Goal: Information Seeking & Learning: Check status

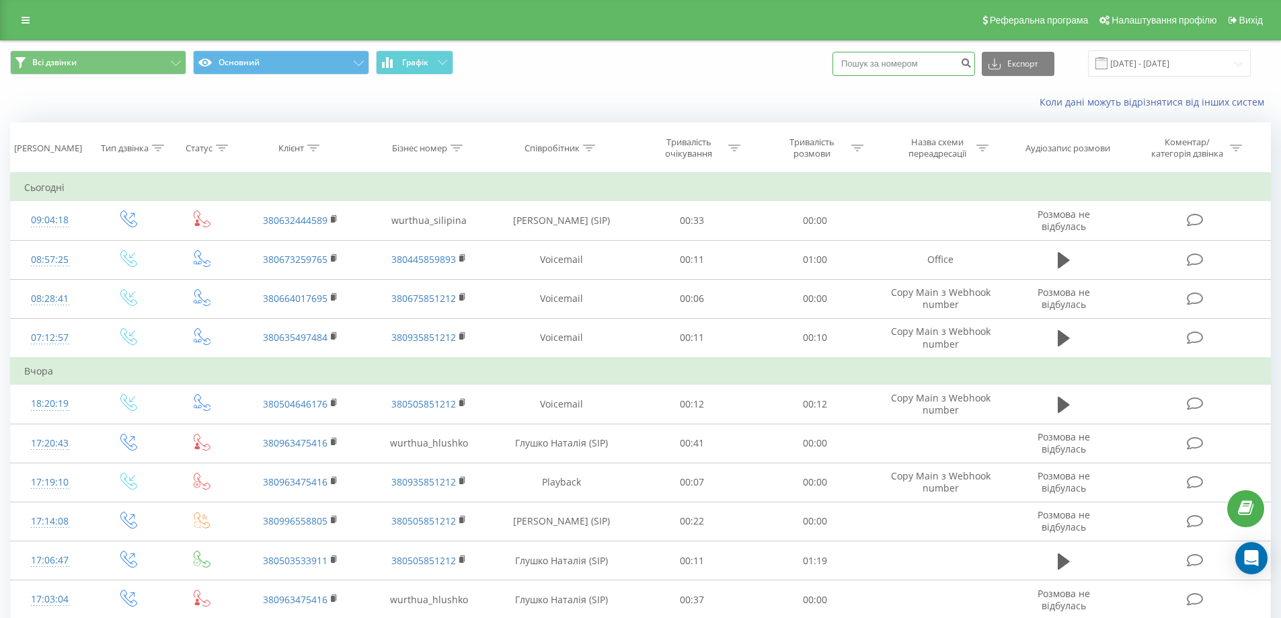
click at [903, 58] on input at bounding box center [903, 64] width 143 height 24
paste input "0504646176"
type input "0504646176"
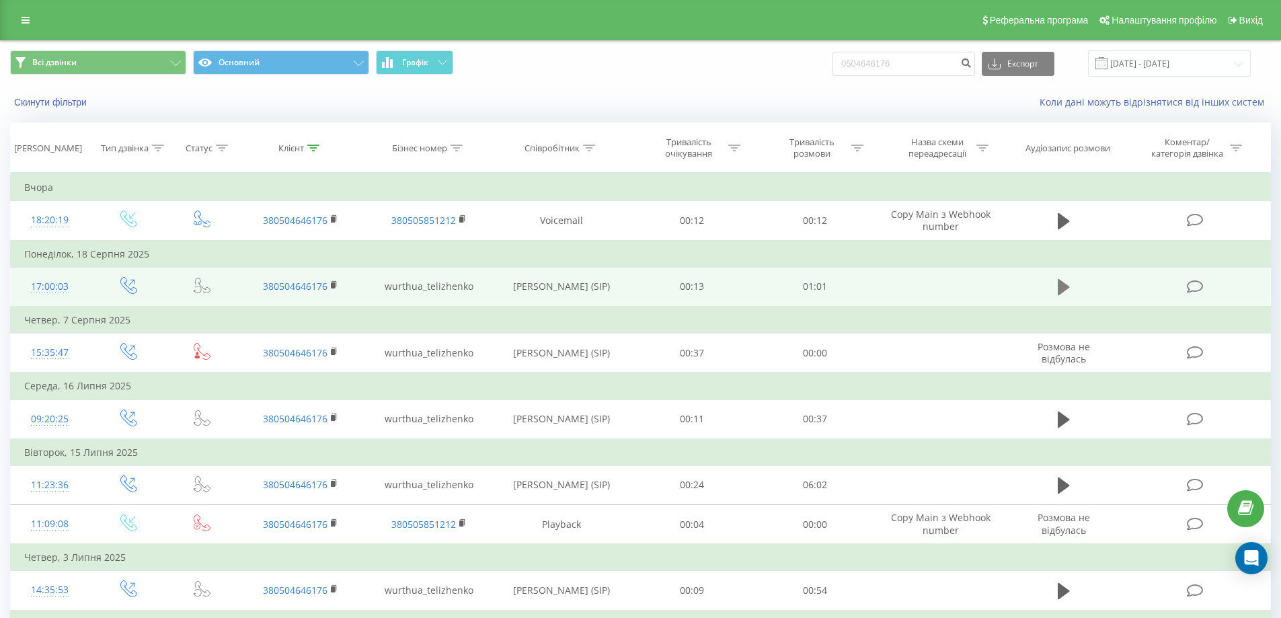
click at [1061, 284] on icon at bounding box center [1063, 287] width 12 height 16
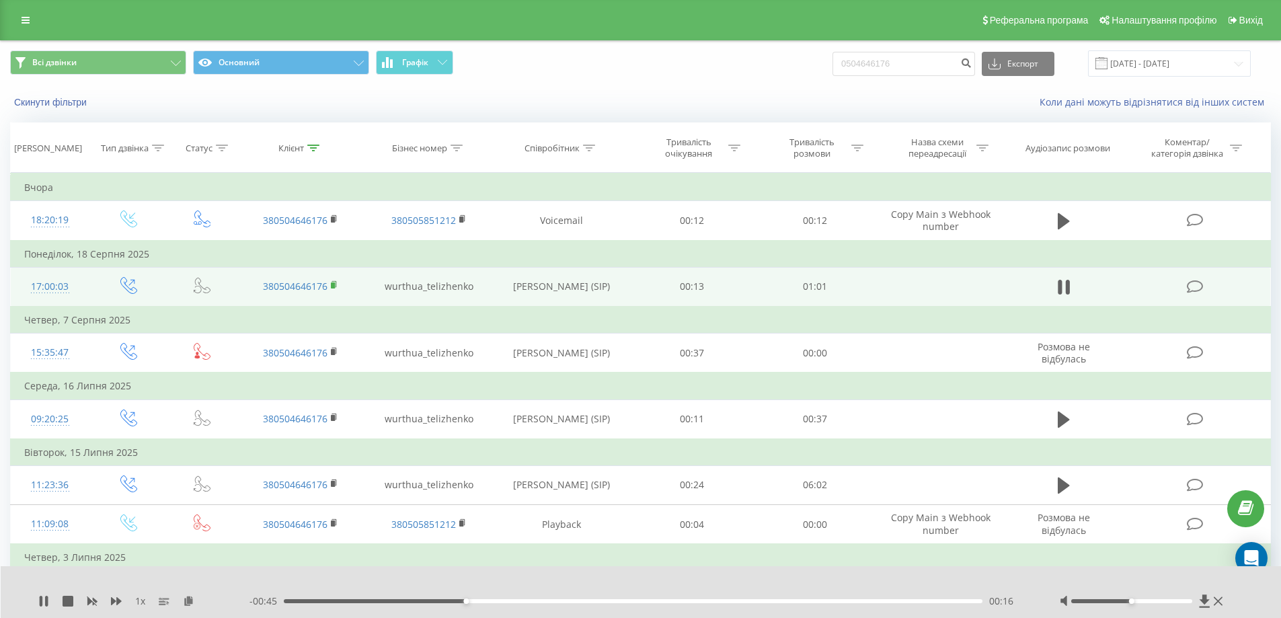
click at [334, 285] on rect at bounding box center [333, 285] width 4 height 6
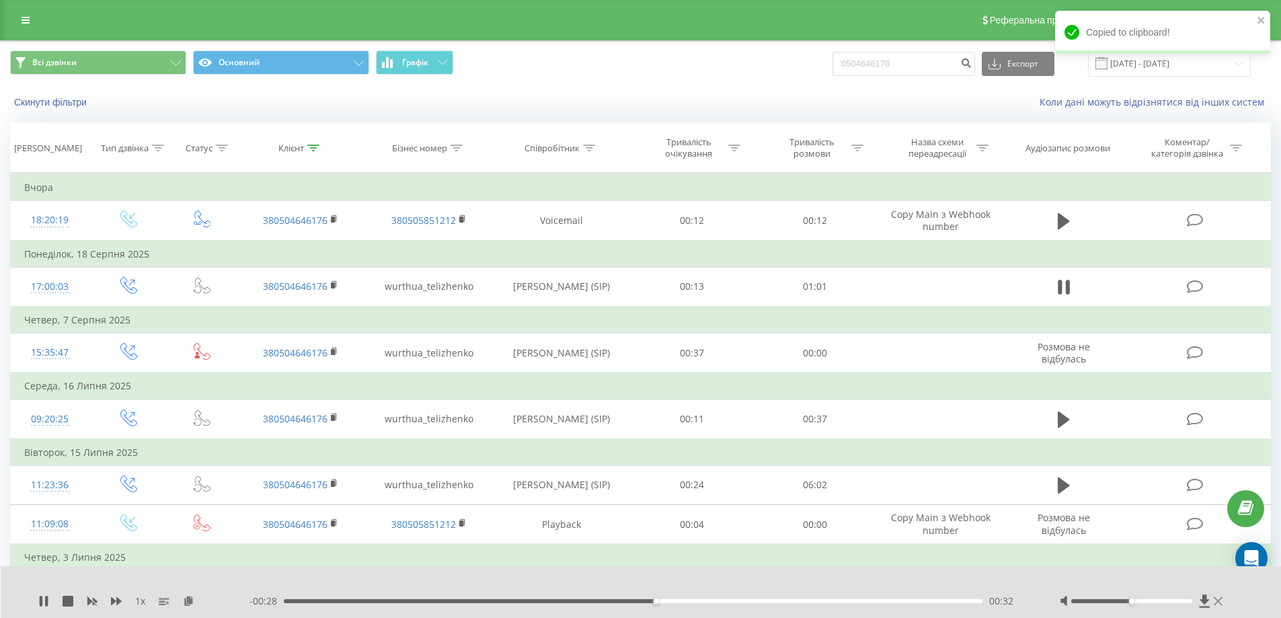
click at [1216, 602] on icon at bounding box center [1217, 601] width 9 height 11
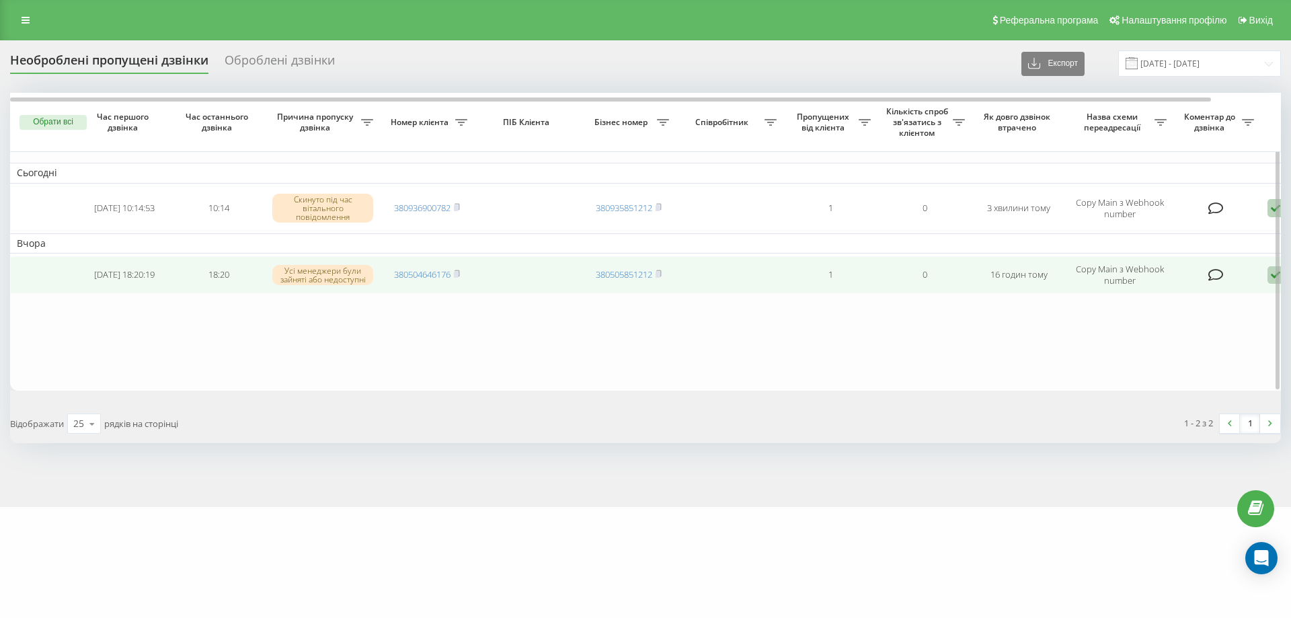
click at [1268, 273] on icon at bounding box center [1275, 275] width 16 height 18
click at [1195, 297] on span "Не вдалося зв'язатися" at bounding box center [1154, 296] width 103 height 13
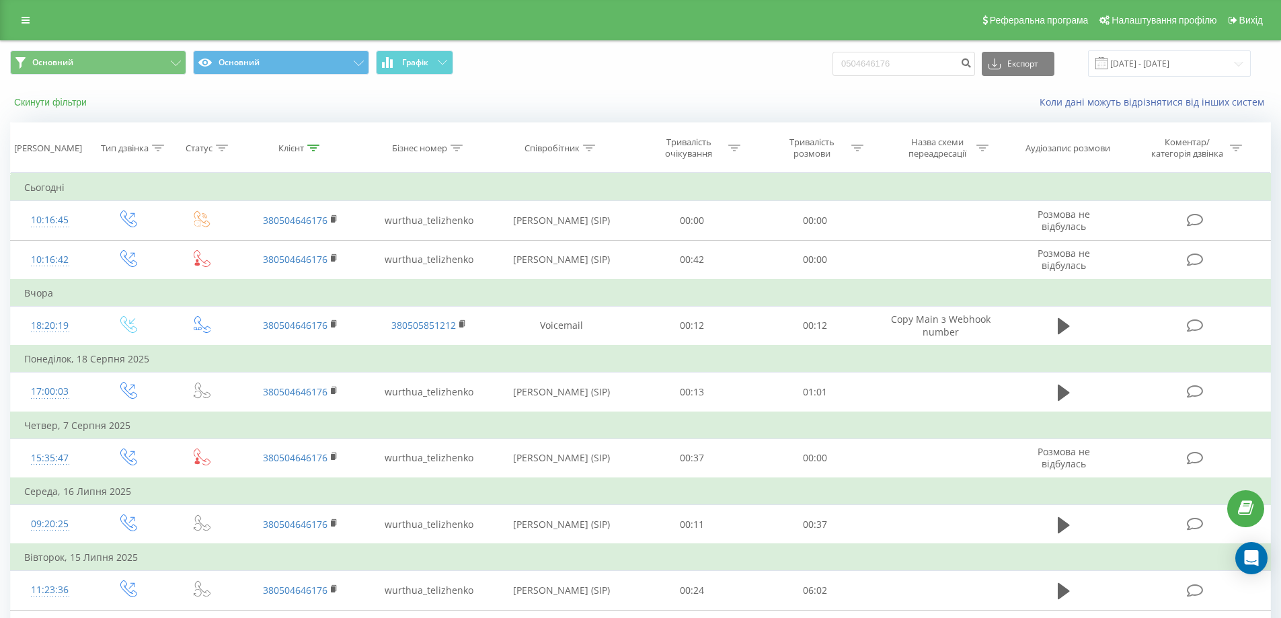
click at [52, 108] on button "Скинути фільтри" at bounding box center [51, 102] width 83 height 12
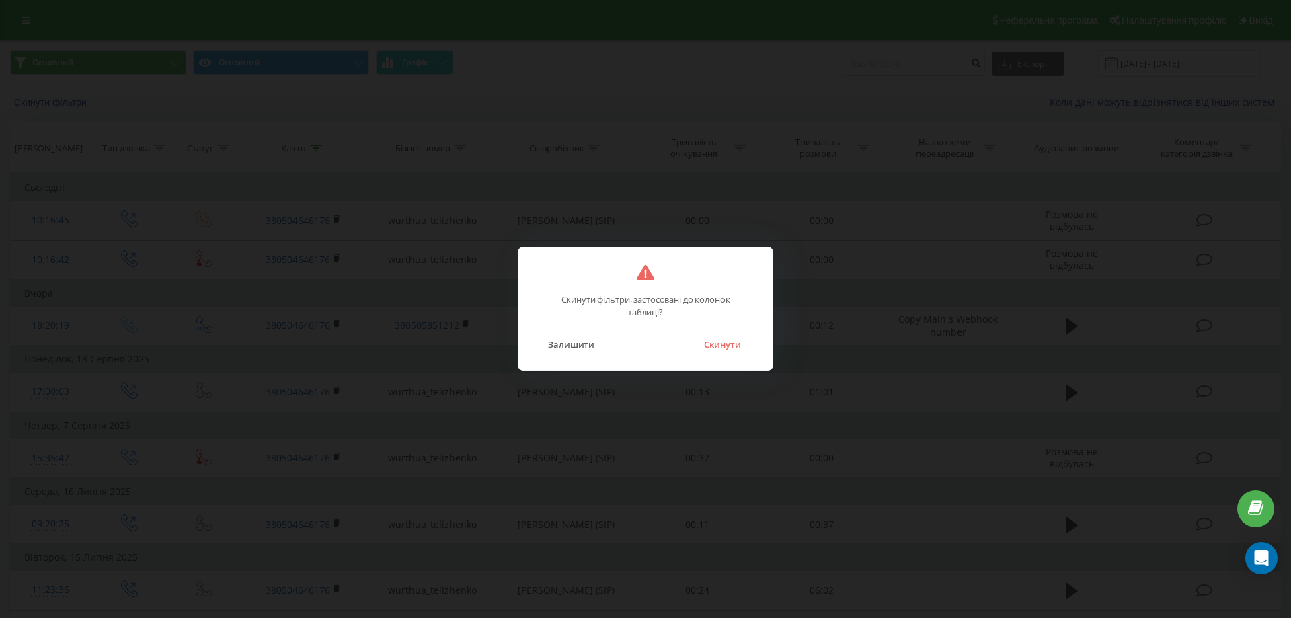
click at [69, 100] on div "Скинути фільтри, застосовані до колонок таблиці? Залишити Скинути" at bounding box center [645, 309] width 1291 height 618
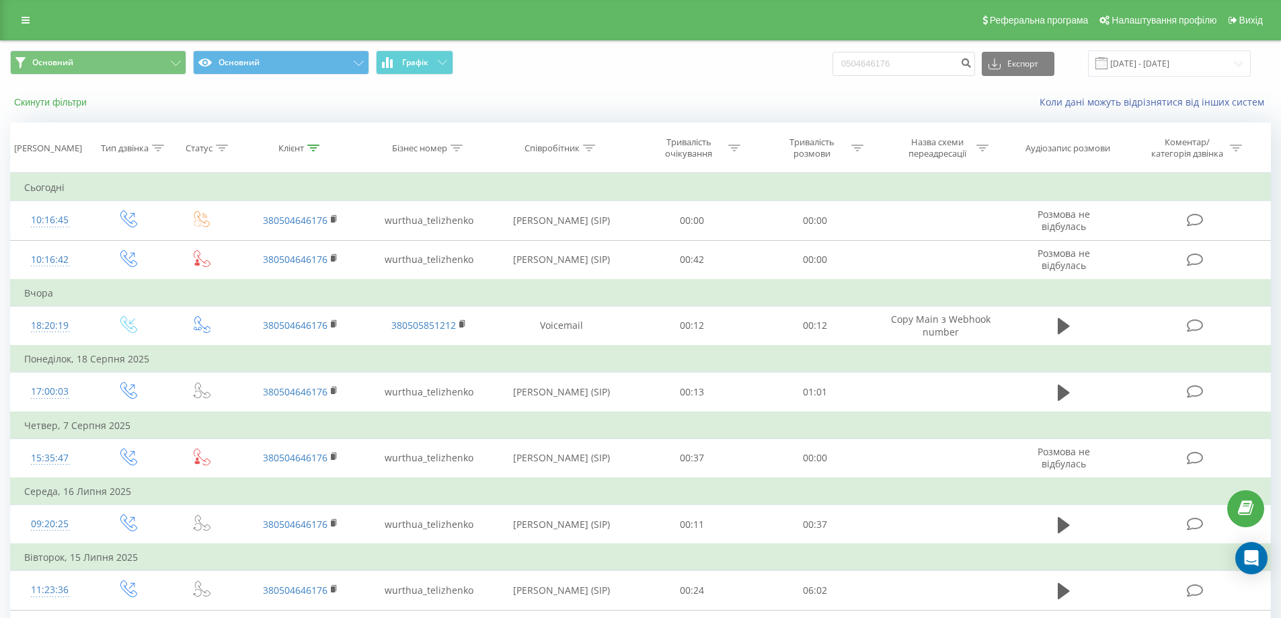
click at [63, 108] on button "Скинути фільтри" at bounding box center [51, 102] width 83 height 12
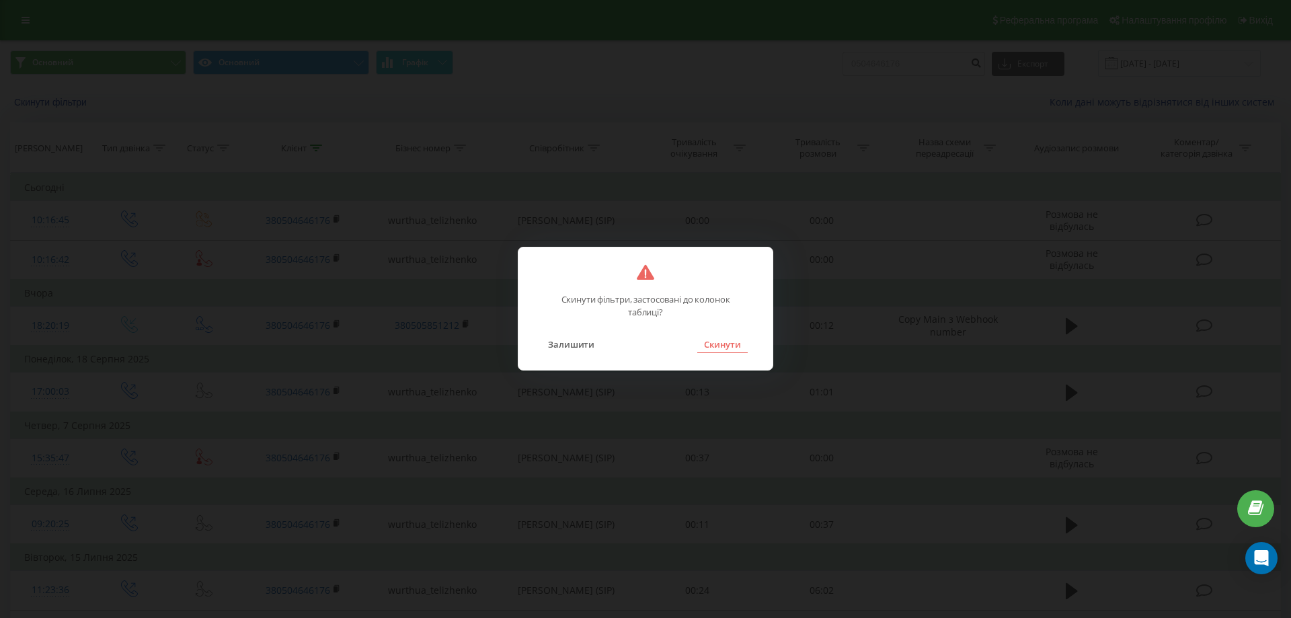
click at [739, 346] on button "Скинути" at bounding box center [722, 343] width 50 height 17
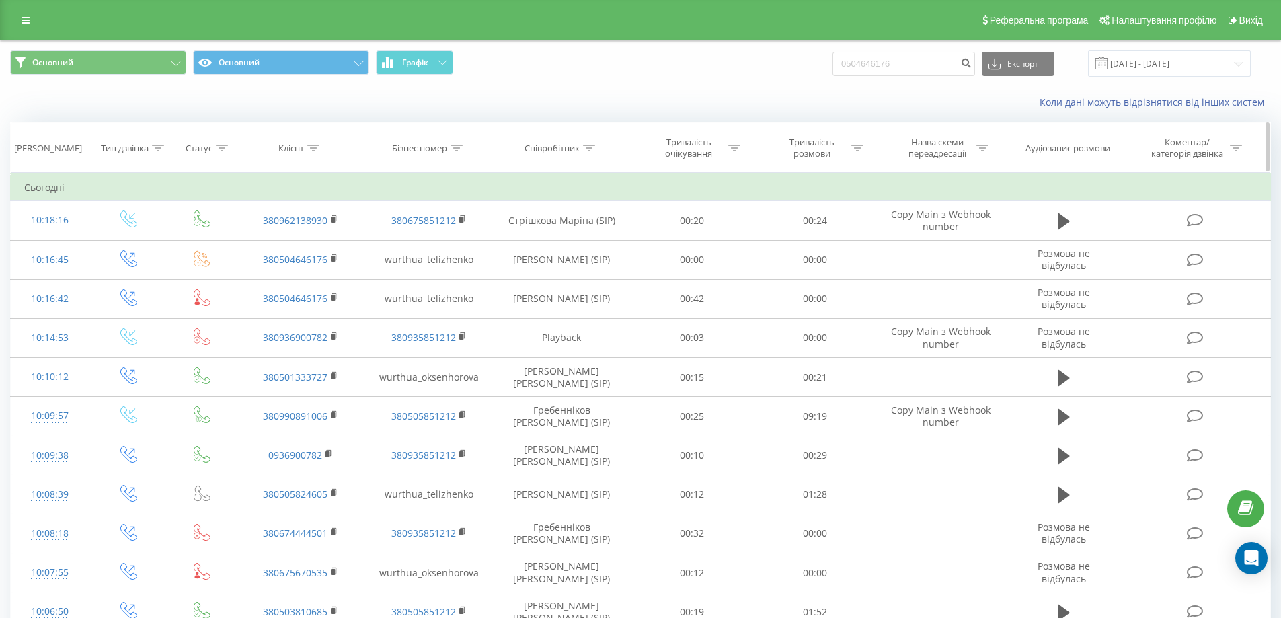
click at [590, 143] on div at bounding box center [589, 148] width 12 height 11
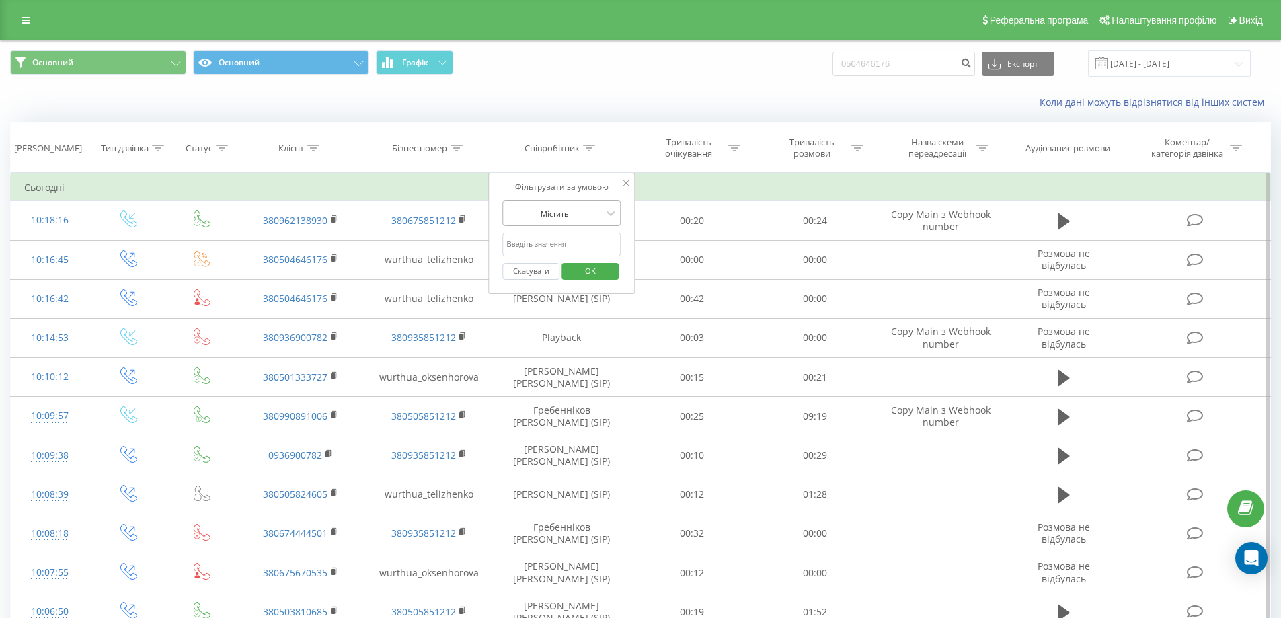
click at [564, 212] on div at bounding box center [553, 213] width 95 height 13
click at [585, 210] on div at bounding box center [553, 213] width 95 height 13
click at [577, 238] on input "text" at bounding box center [561, 245] width 118 height 24
type input "теліженко"
drag, startPoint x: 578, startPoint y: 255, endPoint x: 593, endPoint y: 266, distance: 18.3
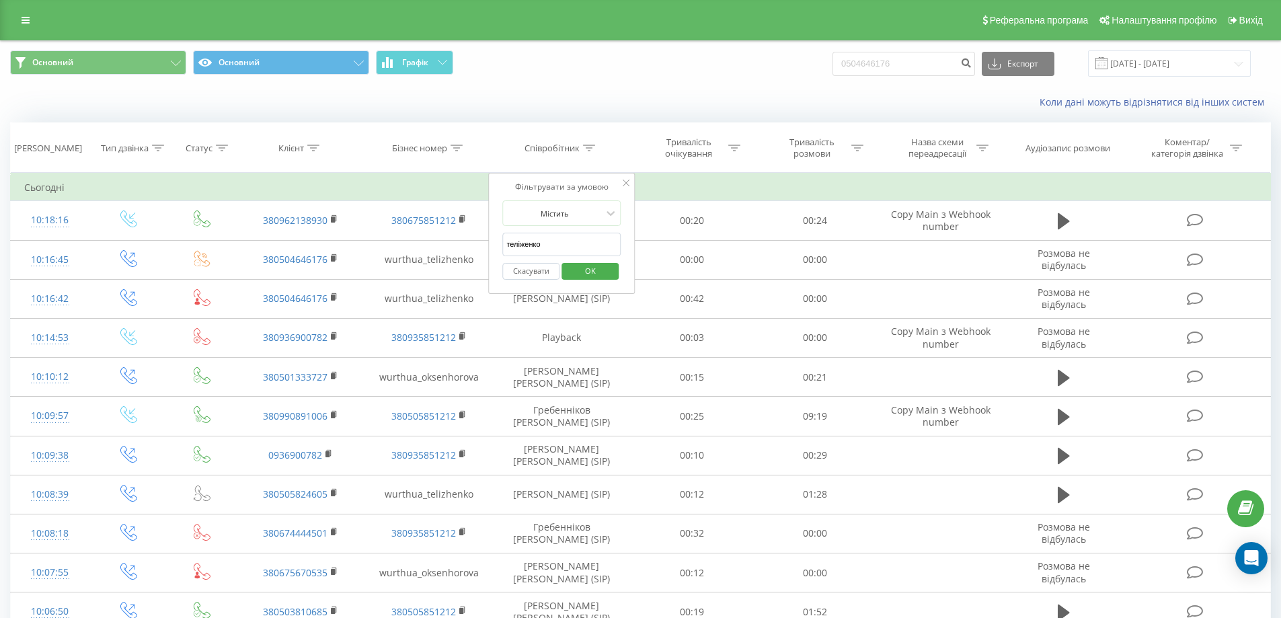
click at [589, 271] on span "OK" at bounding box center [590, 270] width 38 height 21
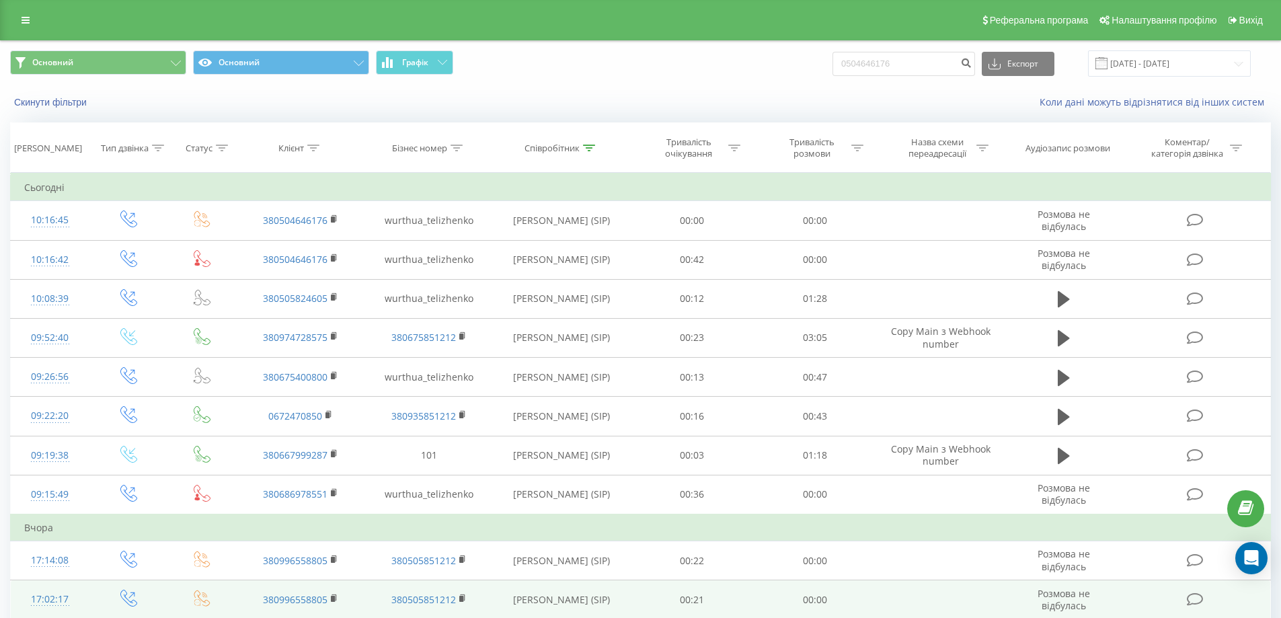
click at [615, 617] on td "[PERSON_NAME] (SIP)" at bounding box center [562, 599] width 138 height 39
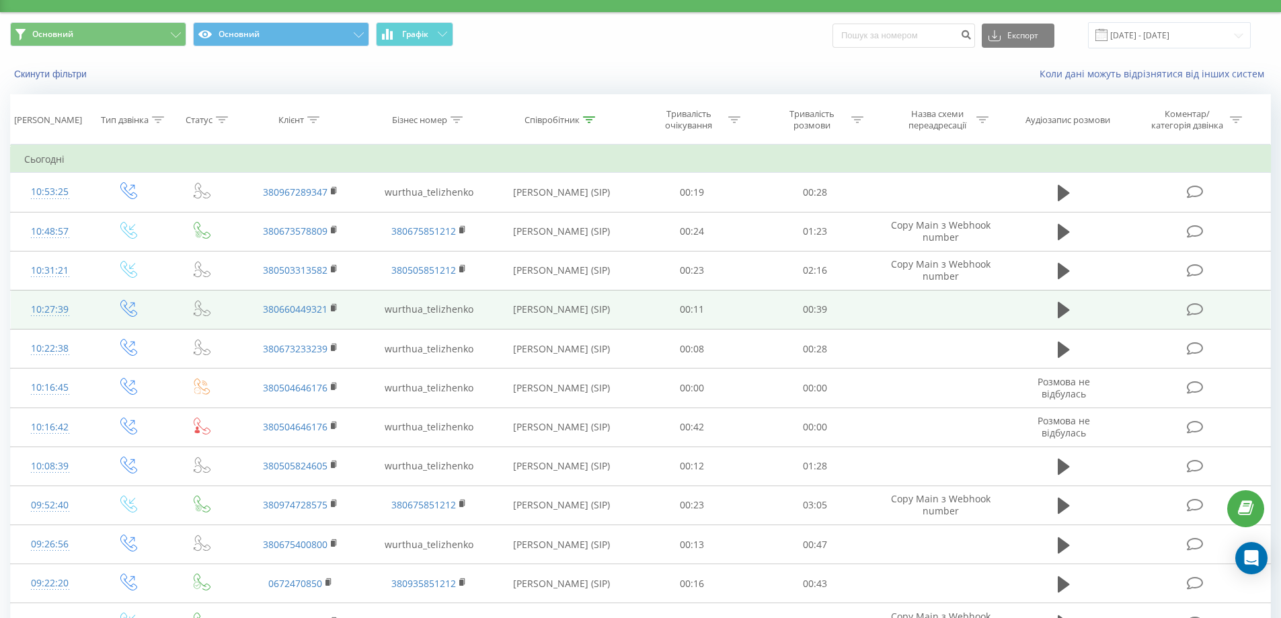
scroll to position [134, 0]
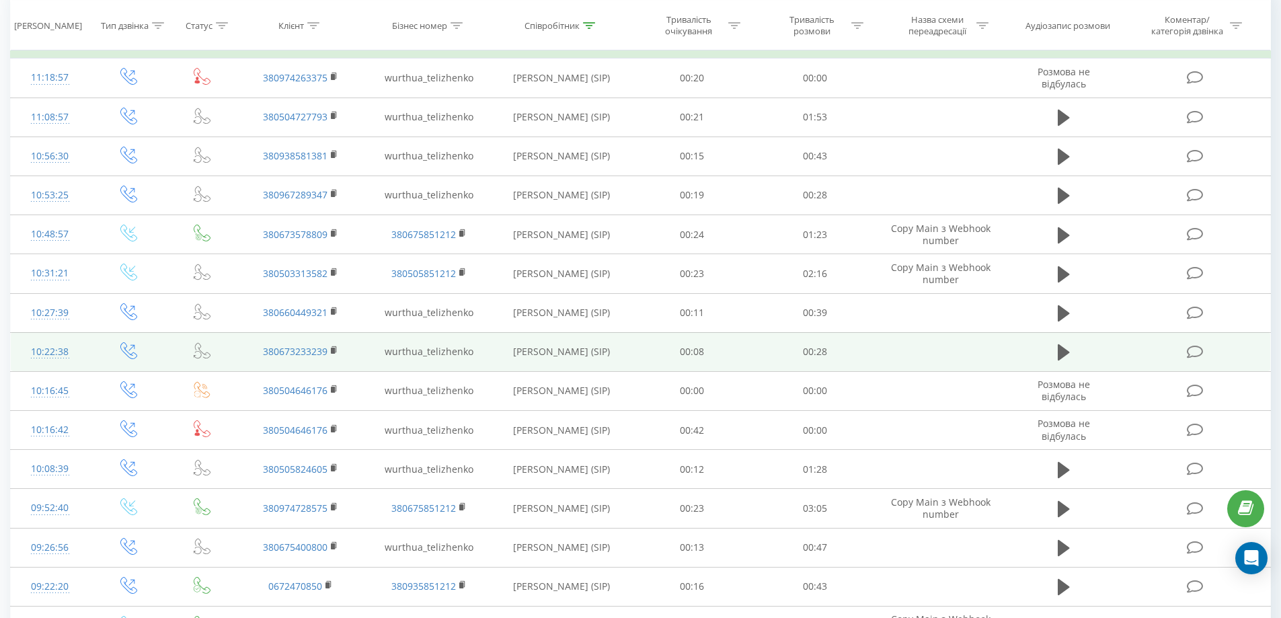
scroll to position [134, 0]
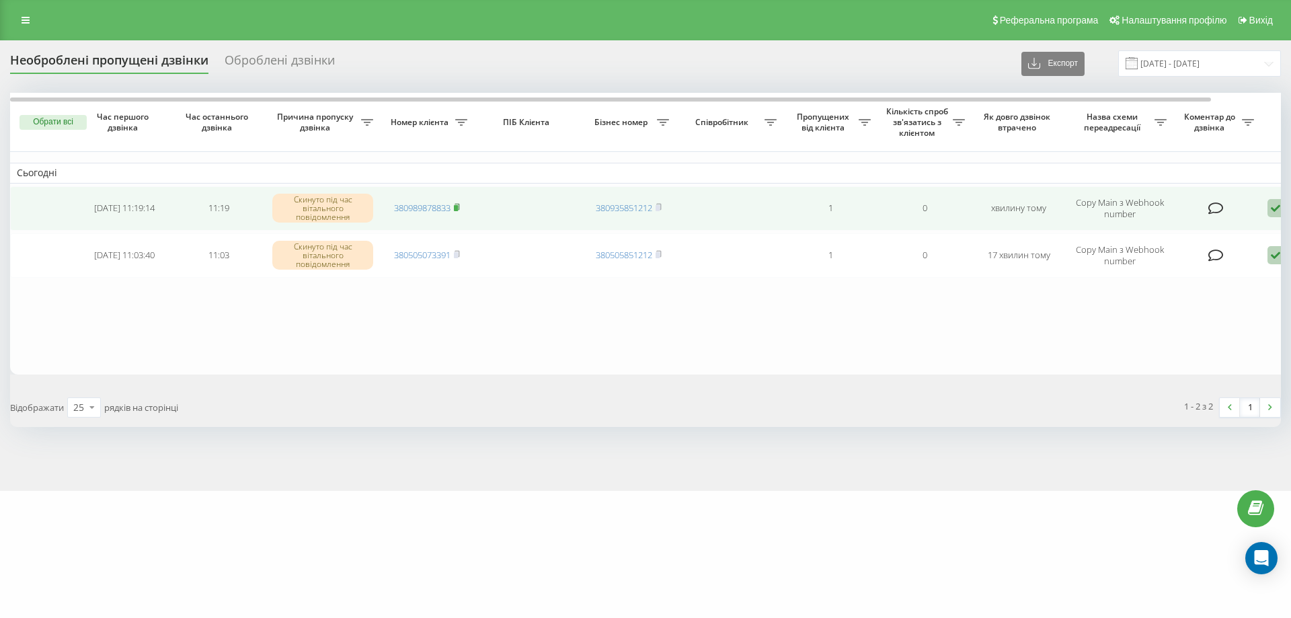
click at [458, 210] on rect at bounding box center [456, 208] width 4 height 6
